Goal: Task Accomplishment & Management: Complete application form

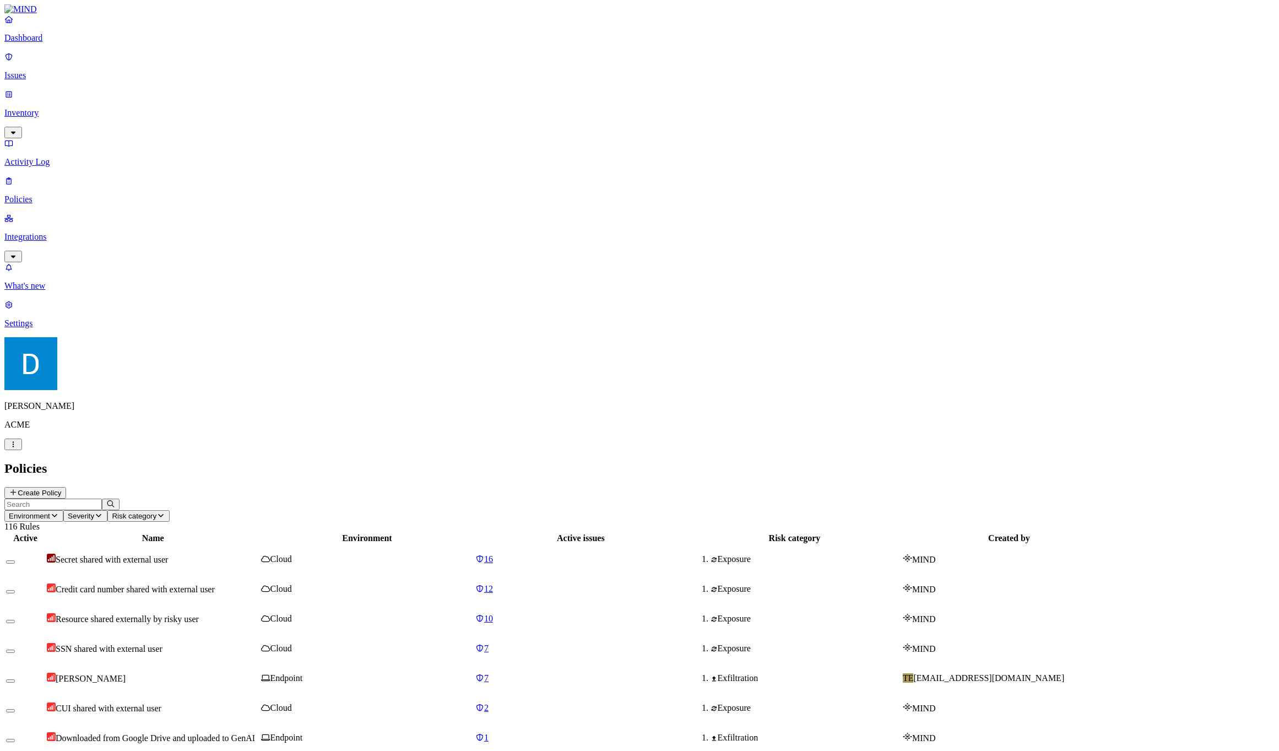
click at [66, 487] on button "Create Policy" at bounding box center [35, 493] width 62 height 12
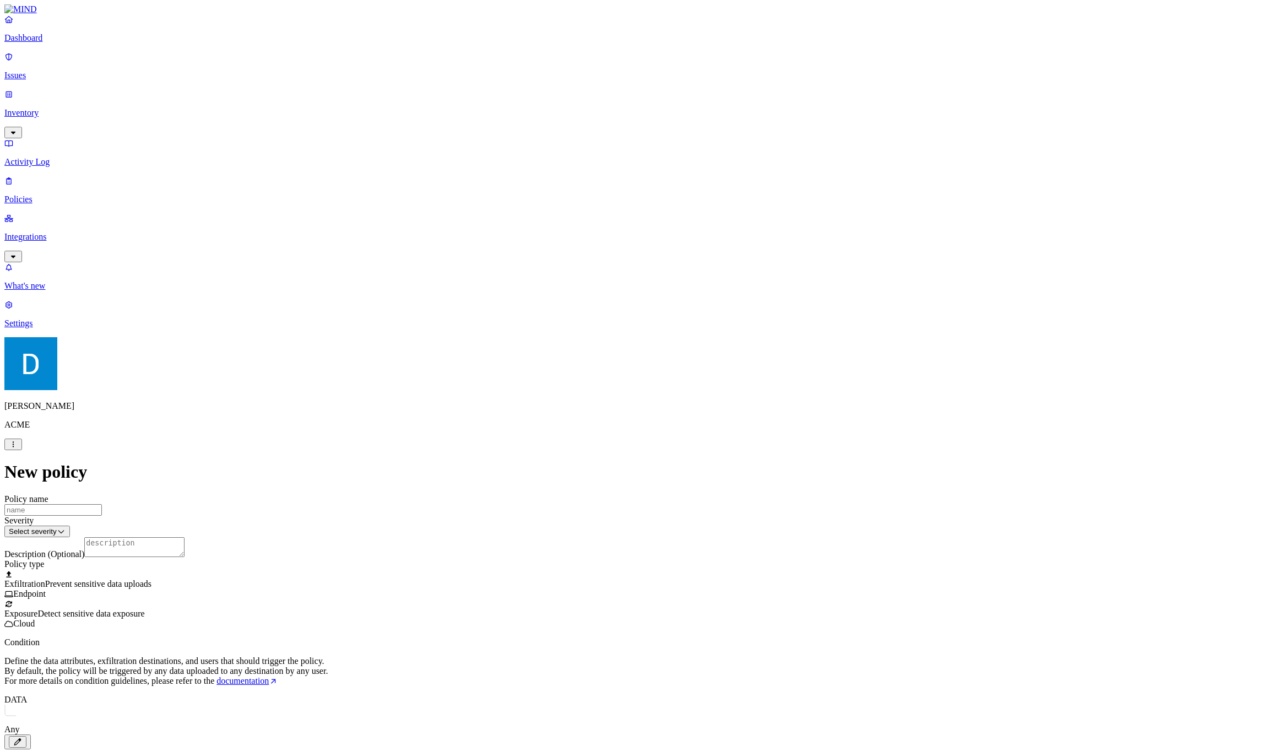
drag, startPoint x: 629, startPoint y: 565, endPoint x: 633, endPoint y: 547, distance: 18.2
click at [577, 547] on div "Web Category Web Domain" at bounding box center [577, 553] width 0 height 35
click at [609, 547] on label "Web Category" at bounding box center [593, 545] width 32 height 19
click at [589, 544] on button at bounding box center [585, 542] width 16 height 12
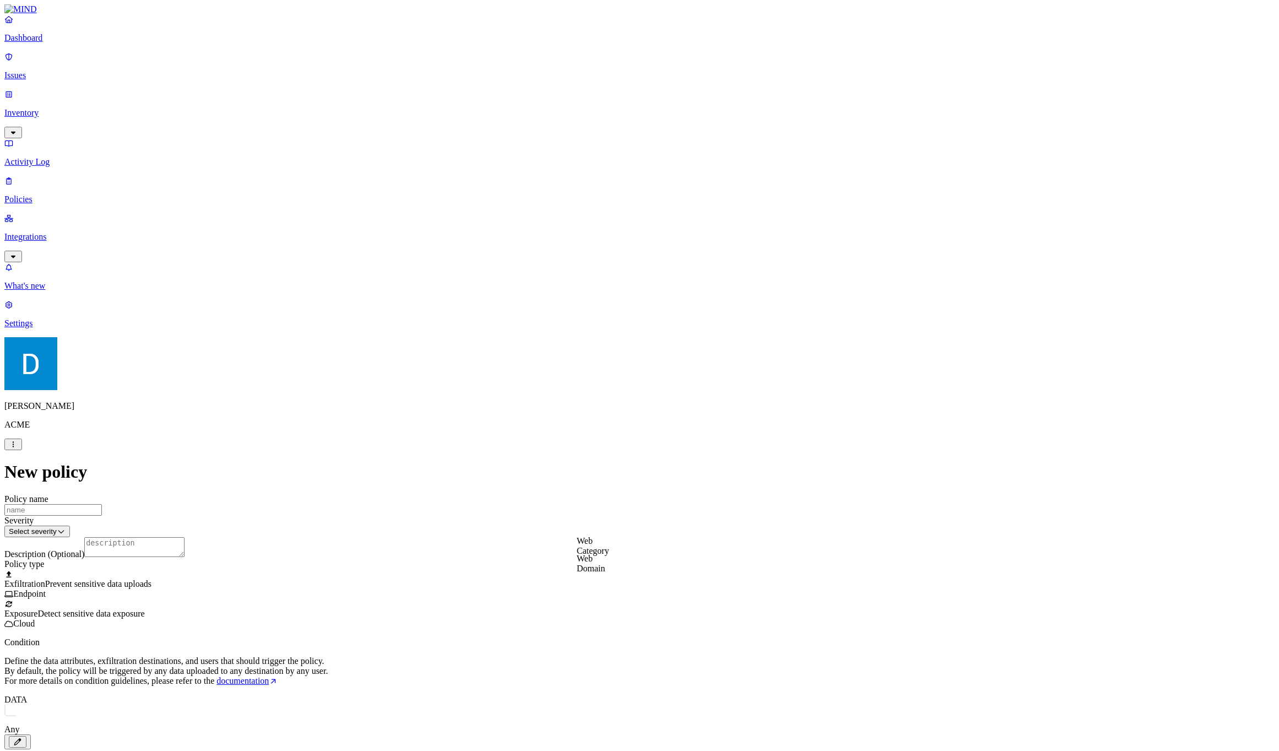
click at [594, 562] on label "Web Domain" at bounding box center [591, 562] width 29 height 19
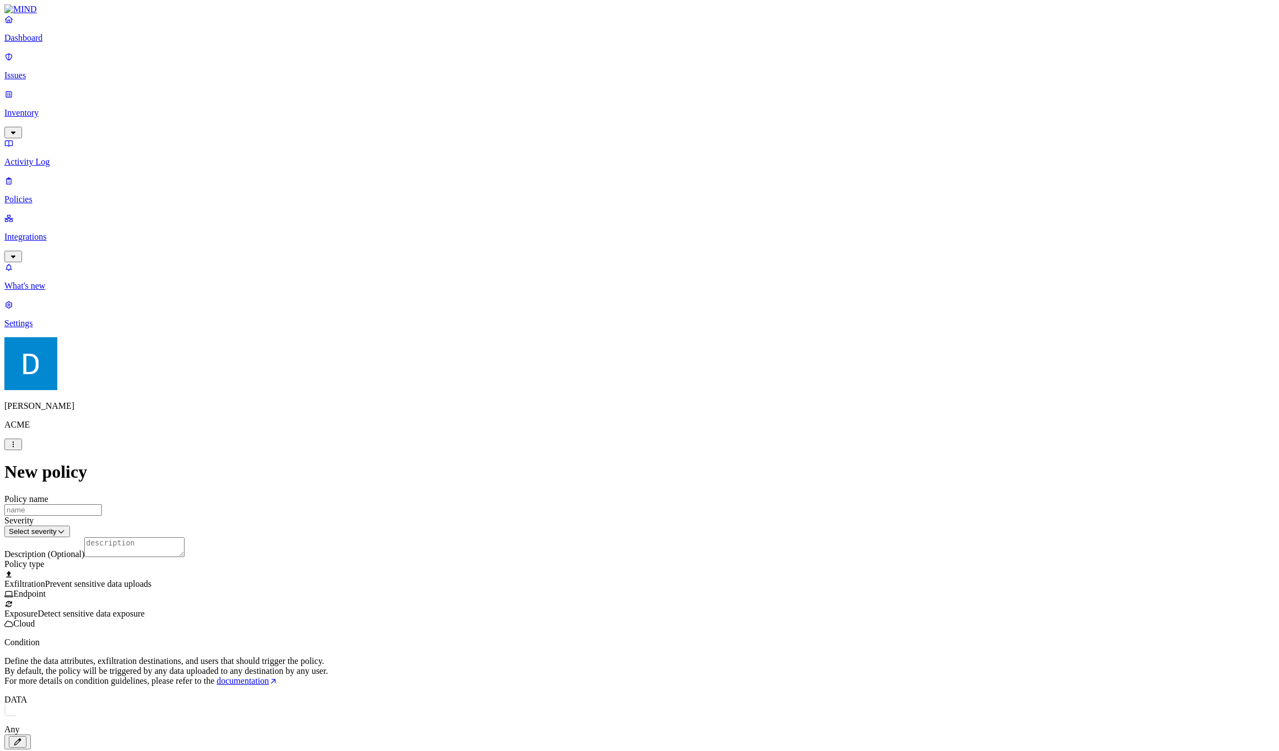
click at [602, 626] on label "Account type" at bounding box center [592, 626] width 30 height 19
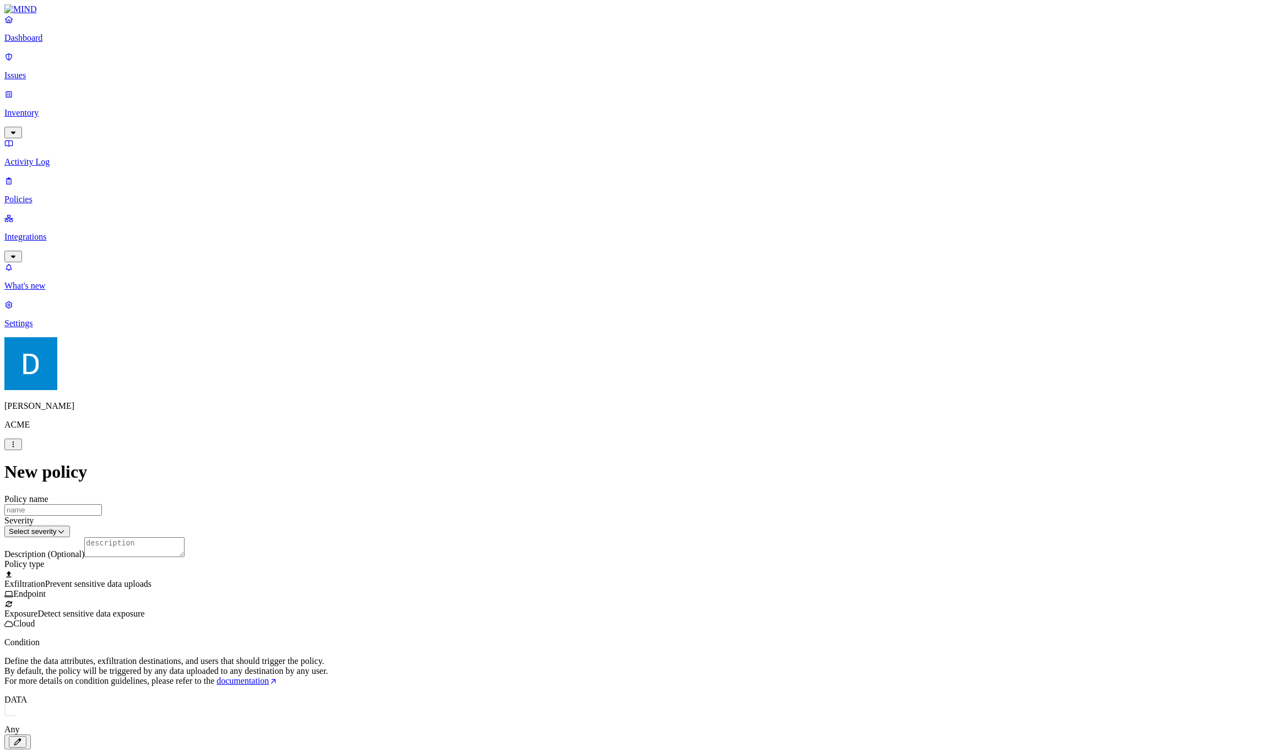
click at [603, 591] on label "Web Category" at bounding box center [593, 591] width 32 height 19
click at [584, 594] on div "Web Category" at bounding box center [630, 593] width 106 height 23
click at [584, 591] on icon at bounding box center [584, 588] width 7 height 6
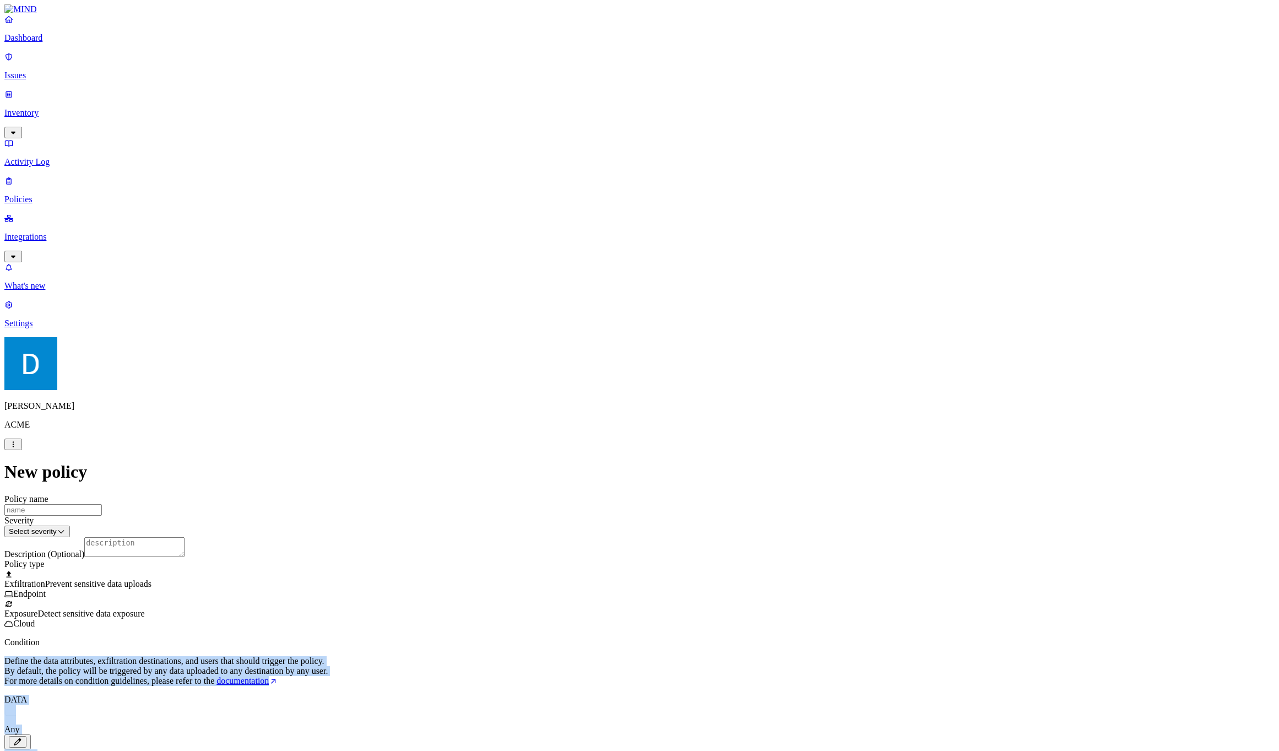
drag, startPoint x: 898, startPoint y: 618, endPoint x: 485, endPoint y: 399, distance: 467.6
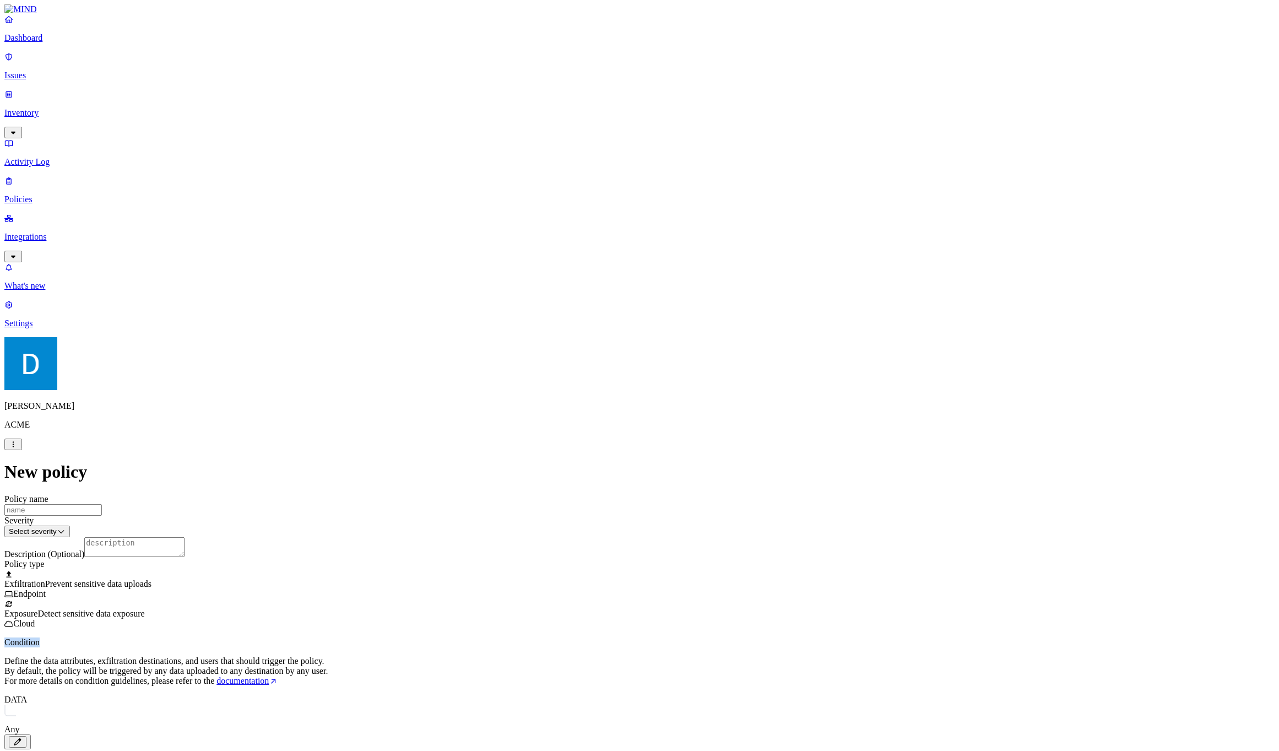
drag, startPoint x: 484, startPoint y: 399, endPoint x: 476, endPoint y: 424, distance: 26.5
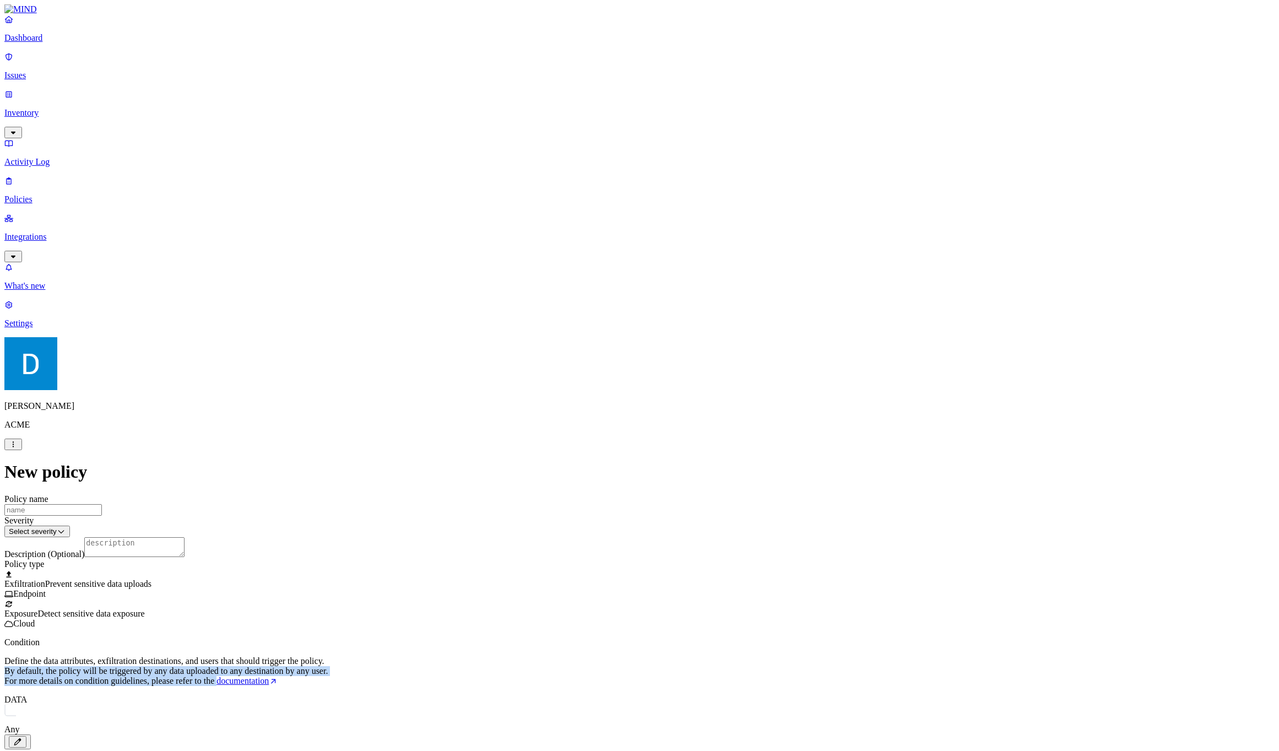
drag, startPoint x: 476, startPoint y: 424, endPoint x: 474, endPoint y: 435, distance: 11.4
drag, startPoint x: 474, startPoint y: 435, endPoint x: 473, endPoint y: 393, distance: 41.9
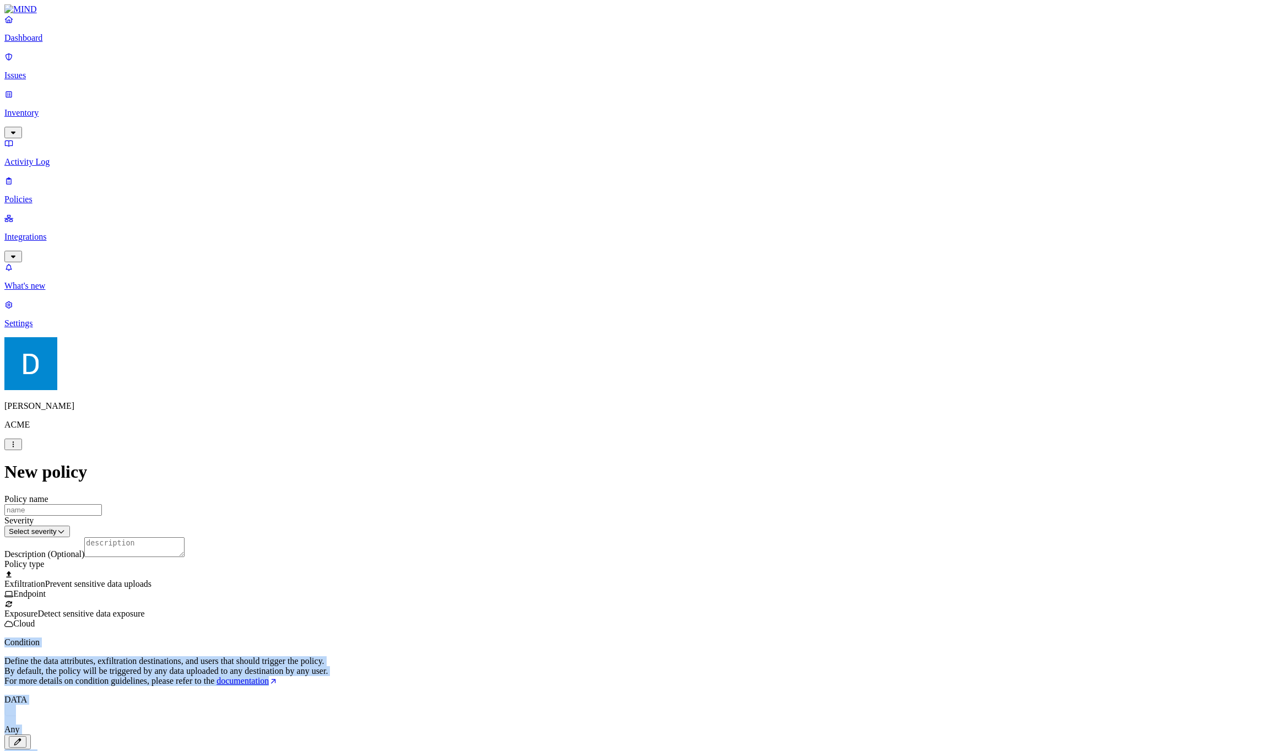
drag, startPoint x: 406, startPoint y: 367, endPoint x: 744, endPoint y: 660, distance: 447.0
drag, startPoint x: 744, startPoint y: 659, endPoint x: 470, endPoint y: 395, distance: 380.5
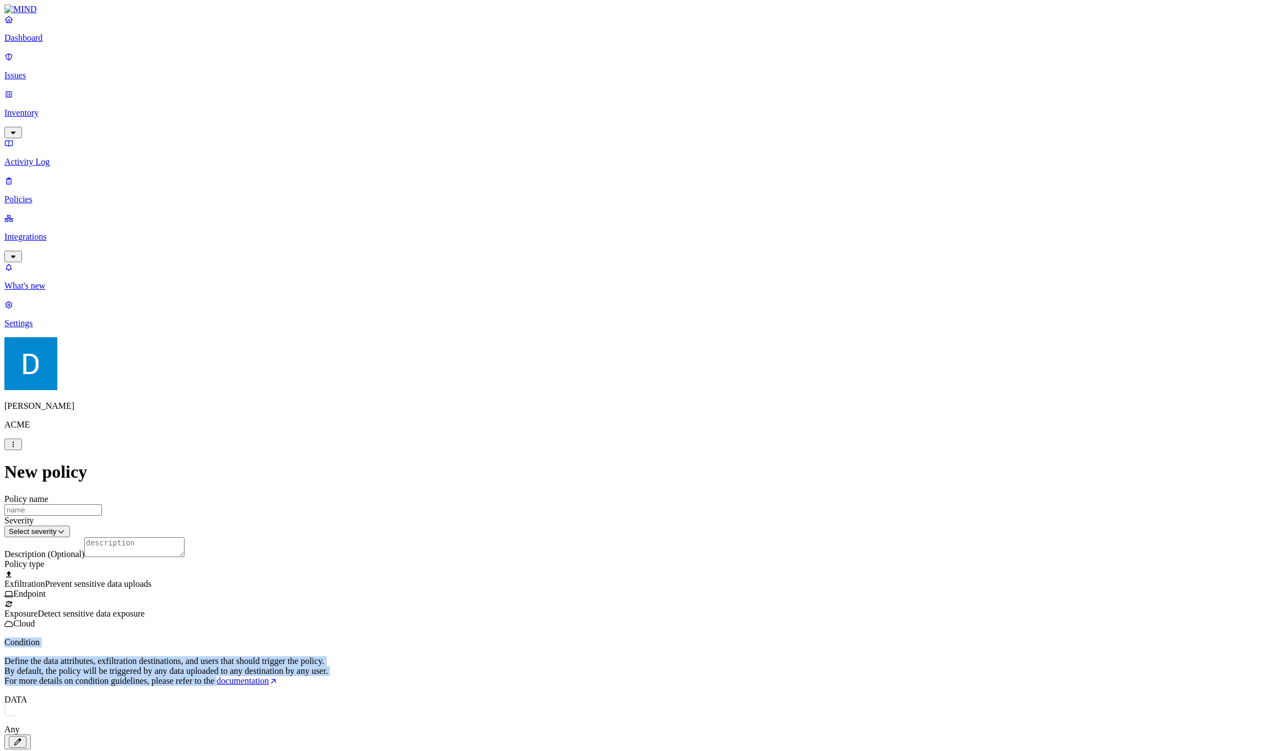
drag, startPoint x: 470, startPoint y: 395, endPoint x: 452, endPoint y: 437, distance: 45.6
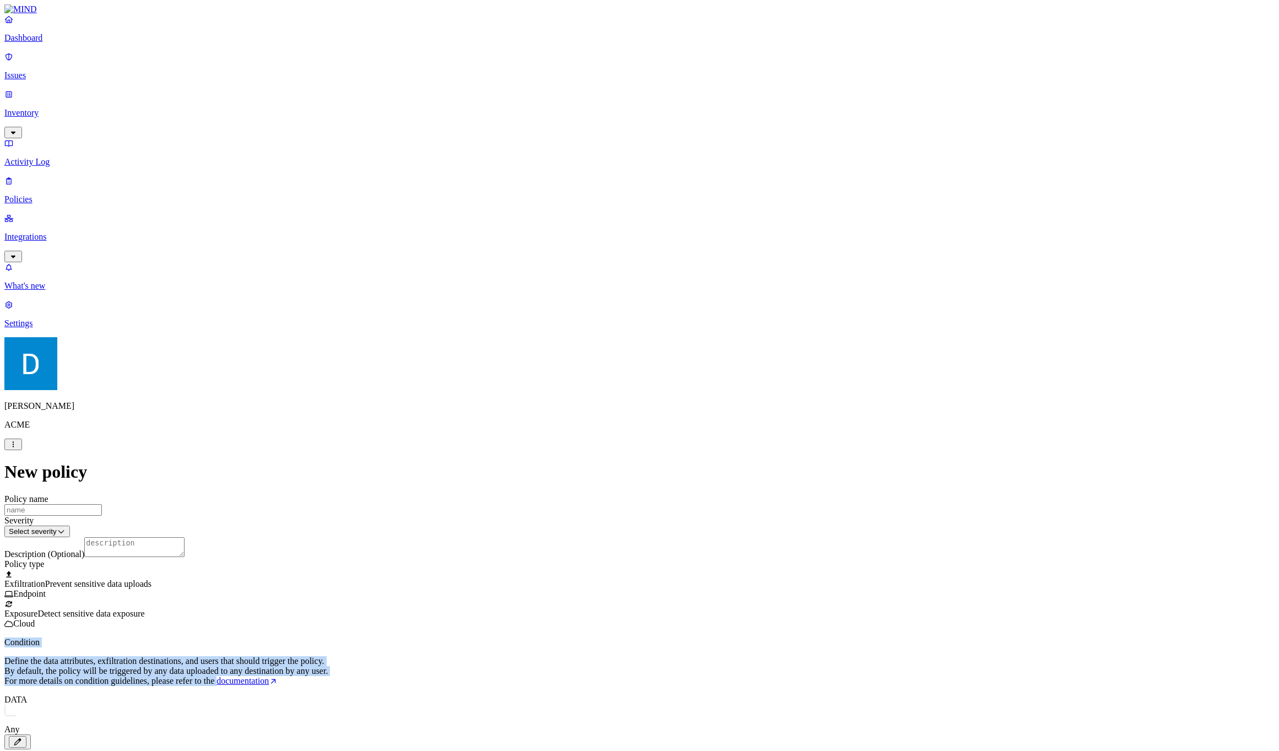
drag, startPoint x: 452, startPoint y: 437, endPoint x: 453, endPoint y: 382, distance: 55.6
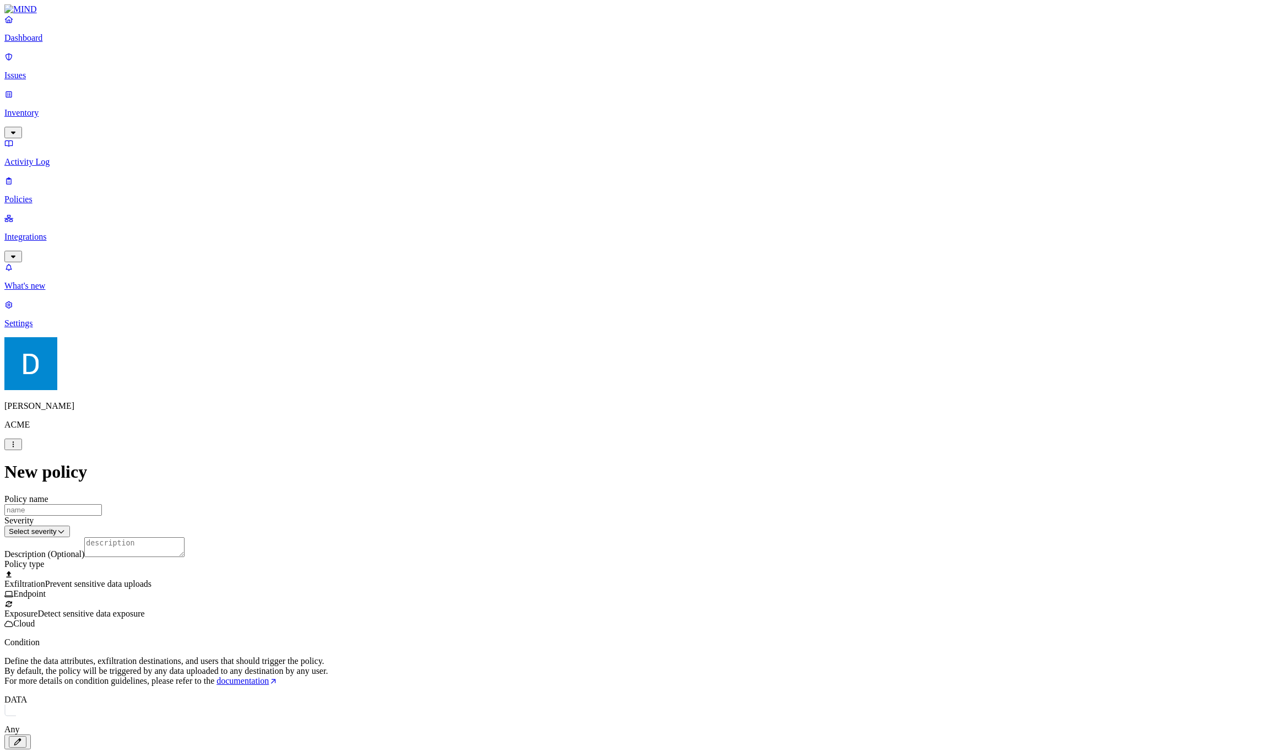
drag, startPoint x: 550, startPoint y: 557, endPoint x: 570, endPoint y: 556, distance: 20.4
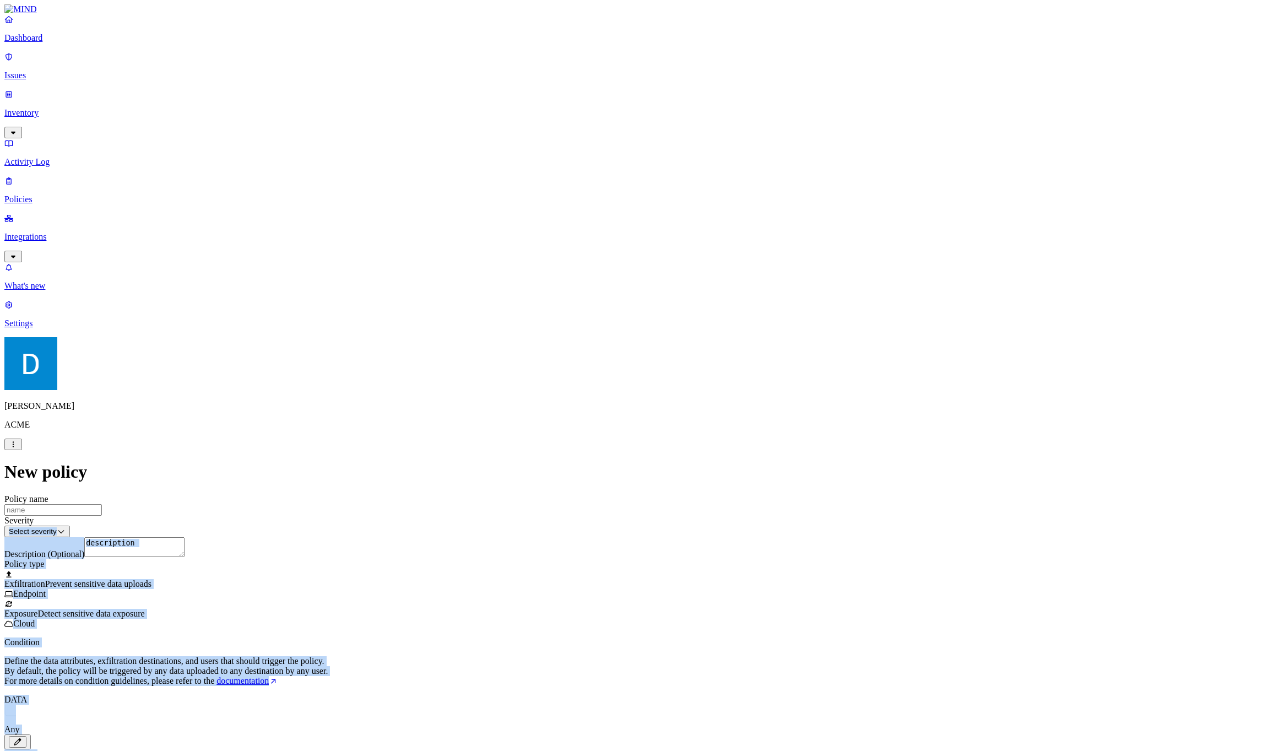
drag, startPoint x: 920, startPoint y: 222, endPoint x: 952, endPoint y: 624, distance: 402.8
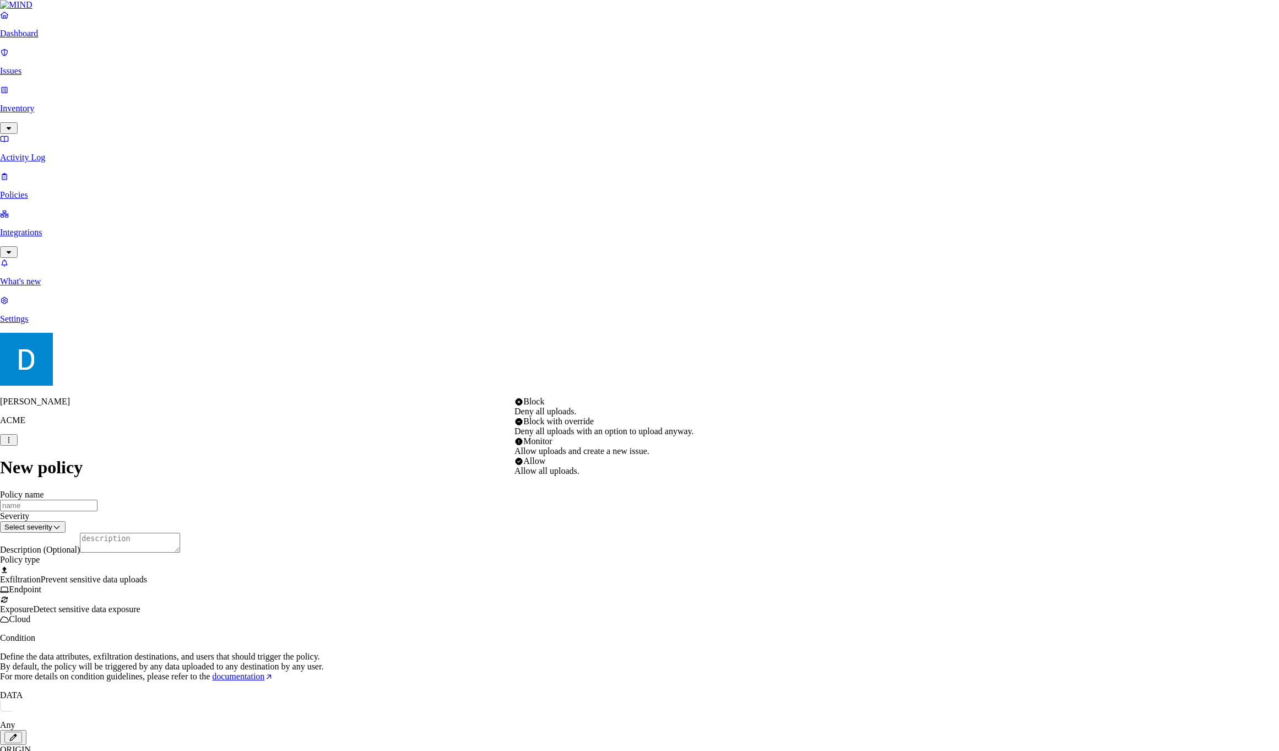
click at [588, 393] on html "Dashboard Issues Inventory Activity Log Policies Integrations What's new 1 Sett…" at bounding box center [639, 571] width 1279 height 1143
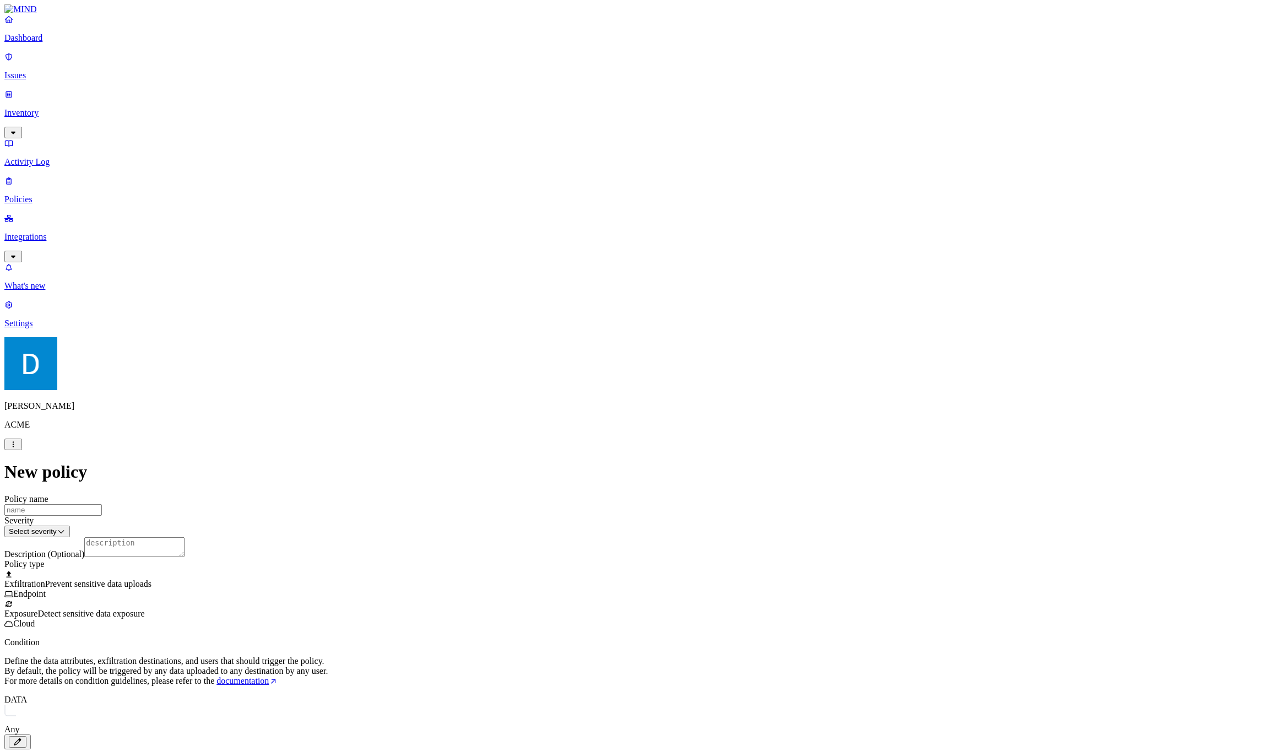
click at [589, 389] on html "Dashboard Issues Inventory Activity Log Policies Integrations What's new 1 Sett…" at bounding box center [639, 573] width 1279 height 1147
click at [744, 609] on div "Exposure Detect sensitive data exposure Cloud" at bounding box center [639, 619] width 1270 height 20
click at [741, 579] on div "Exfiltration Prevent sensitive data uploads Endpoint" at bounding box center [639, 589] width 1270 height 20
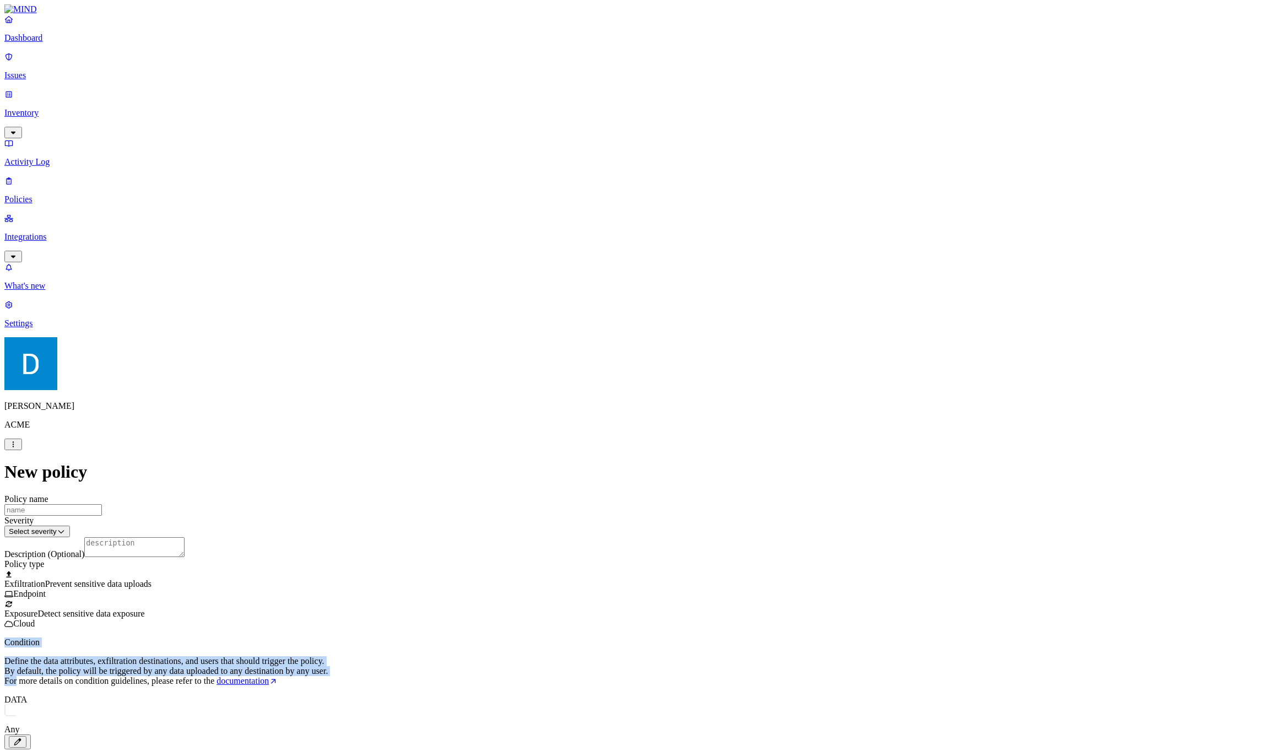
drag, startPoint x: 497, startPoint y: 397, endPoint x: 481, endPoint y: 438, distance: 44.3
drag, startPoint x: 481, startPoint y: 438, endPoint x: 486, endPoint y: 401, distance: 37.3
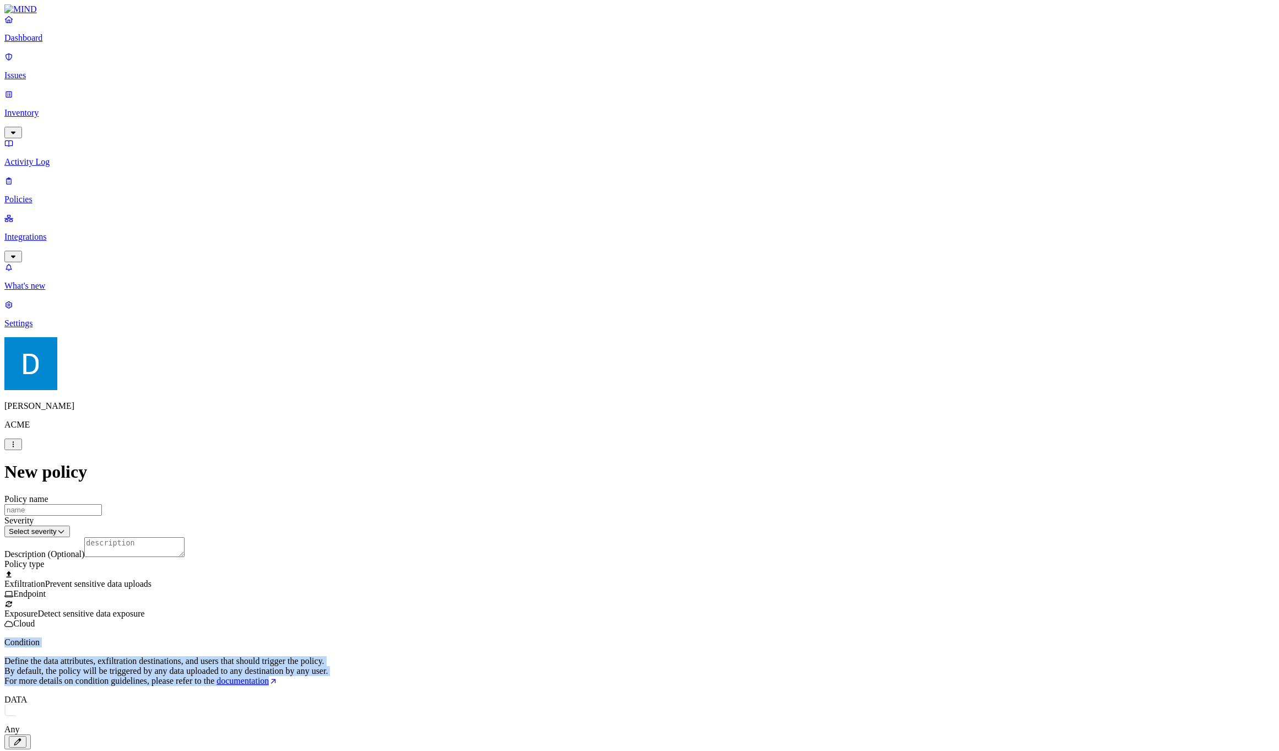
drag, startPoint x: 486, startPoint y: 401, endPoint x: 450, endPoint y: 443, distance: 54.7
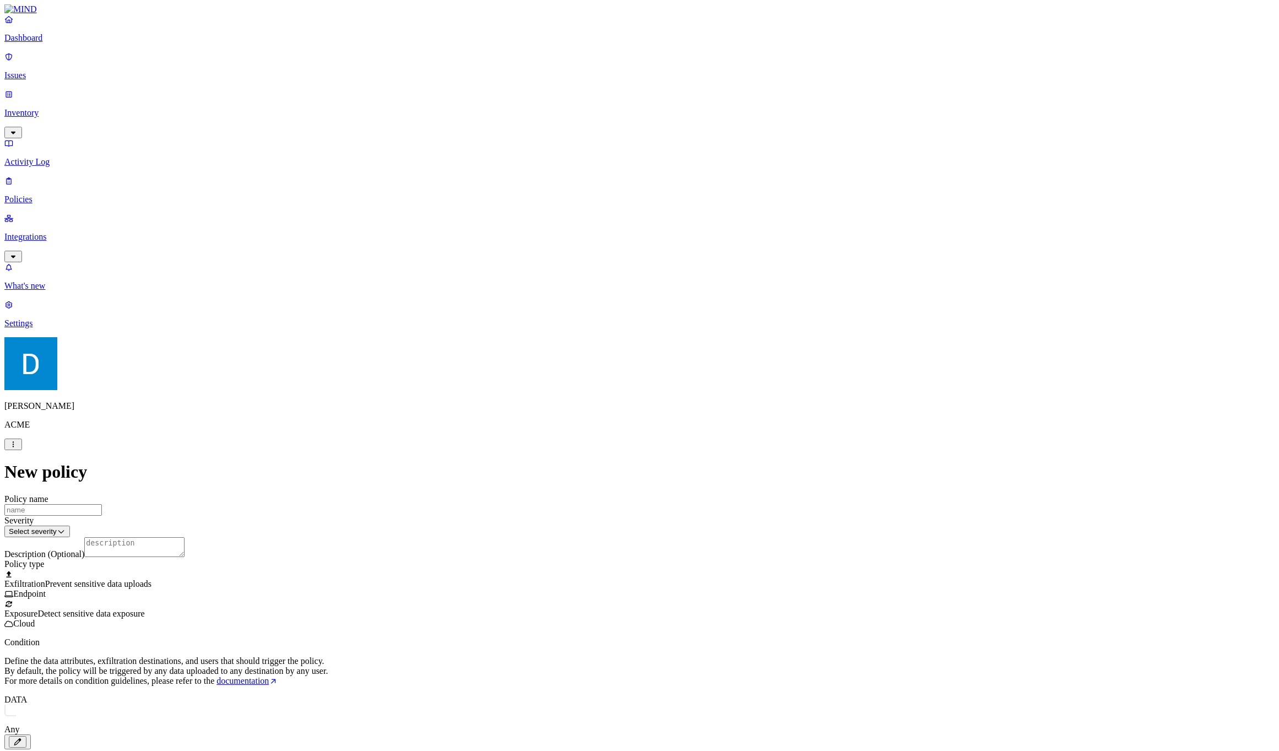
scroll to position [348, 0]
